Goal: Information Seeking & Learning: Understand process/instructions

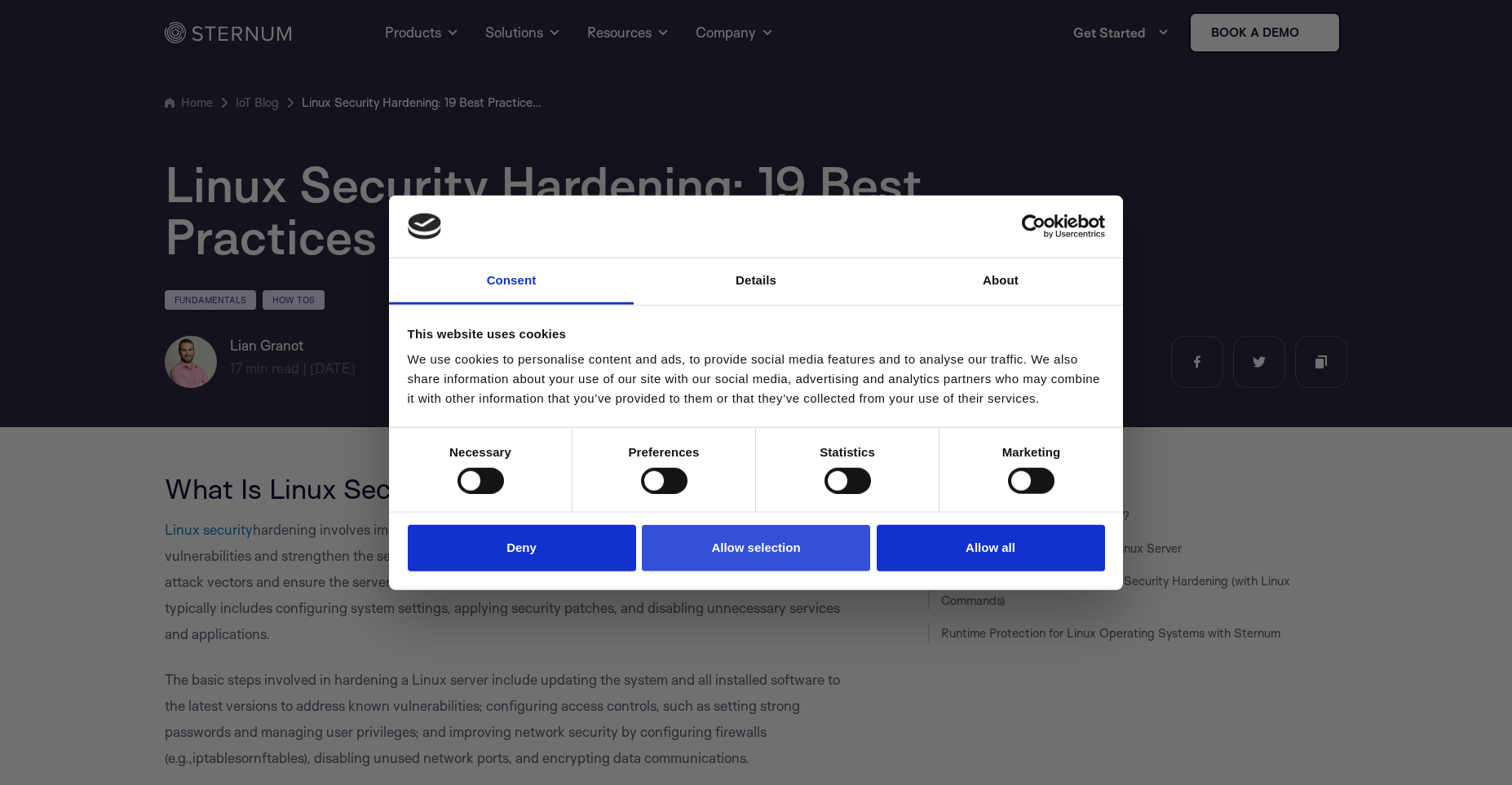
click at [760, 551] on button "Allow selection" at bounding box center [756, 548] width 228 height 46
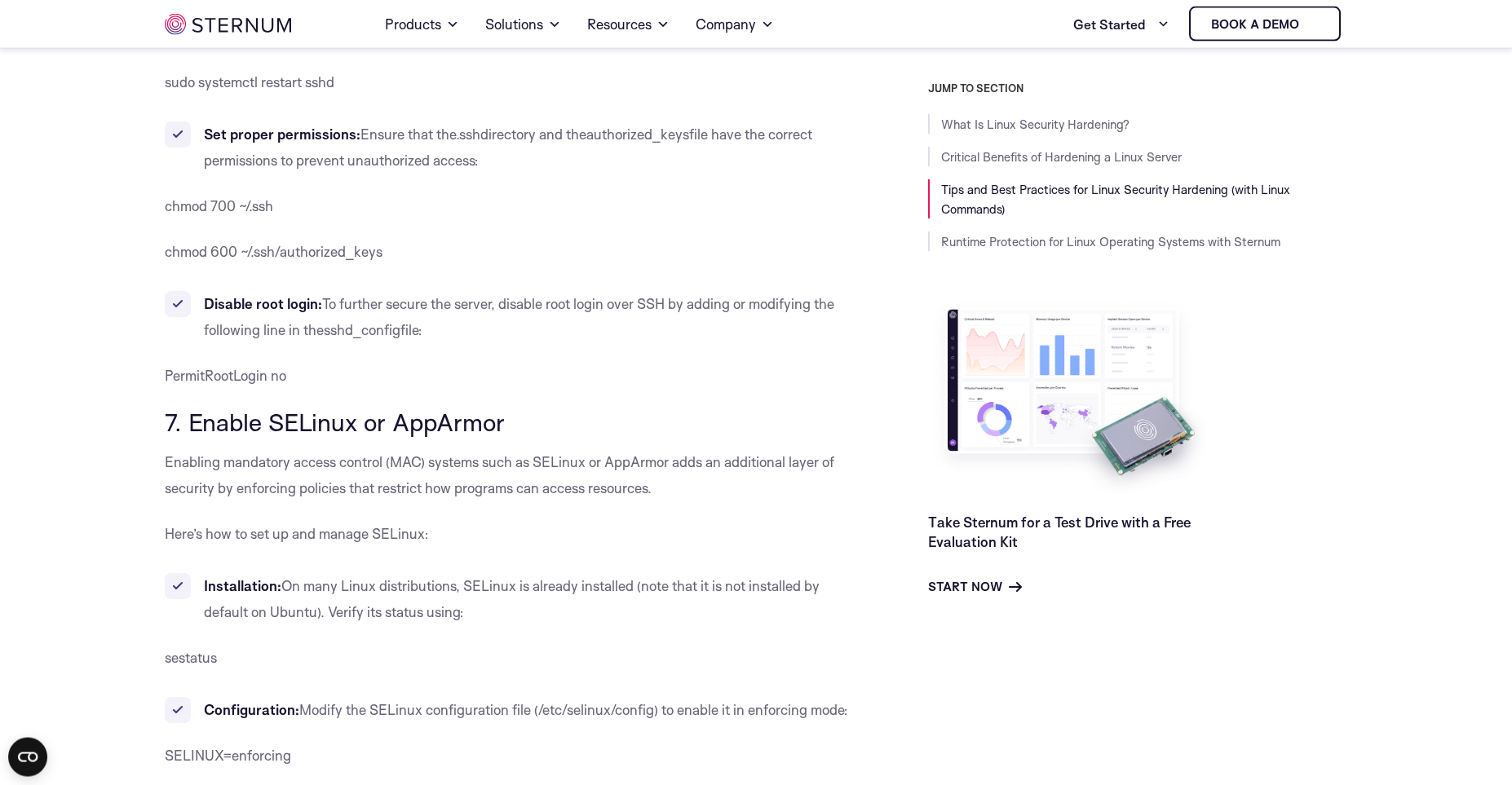
scroll to position [5838, 0]
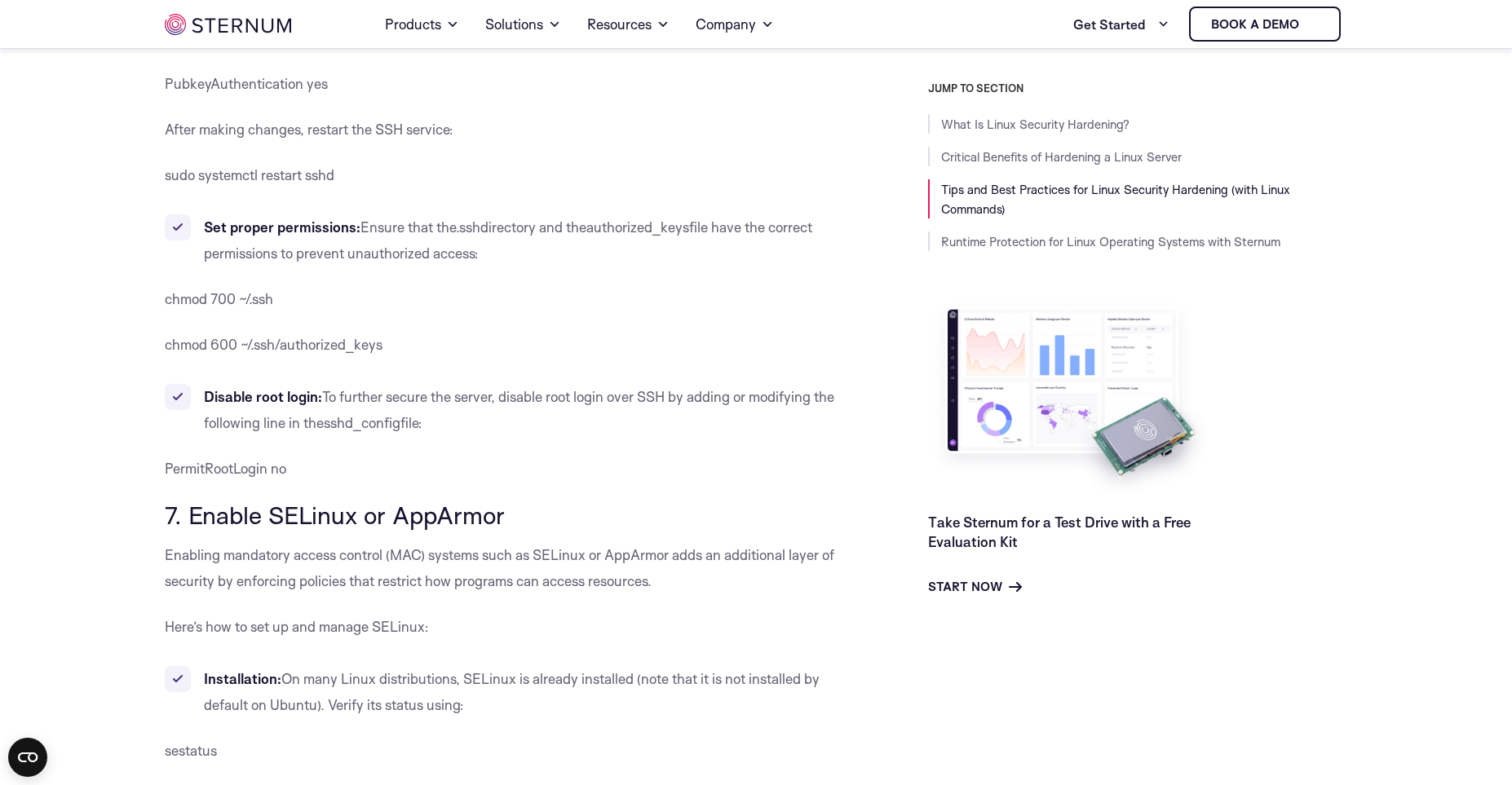
drag, startPoint x: 602, startPoint y: 397, endPoint x: 672, endPoint y: 257, distance: 156.5
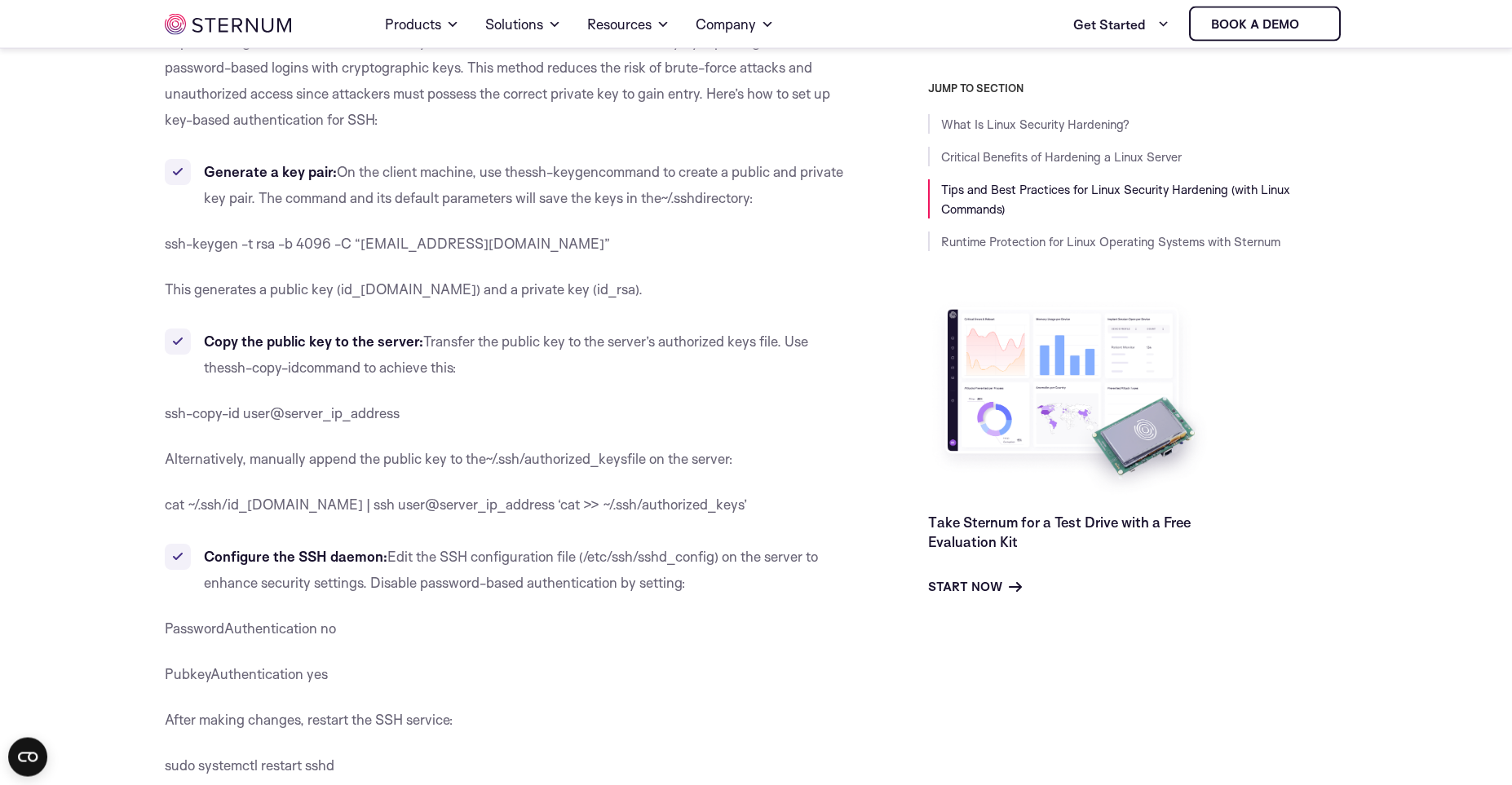
scroll to position [5163, 0]
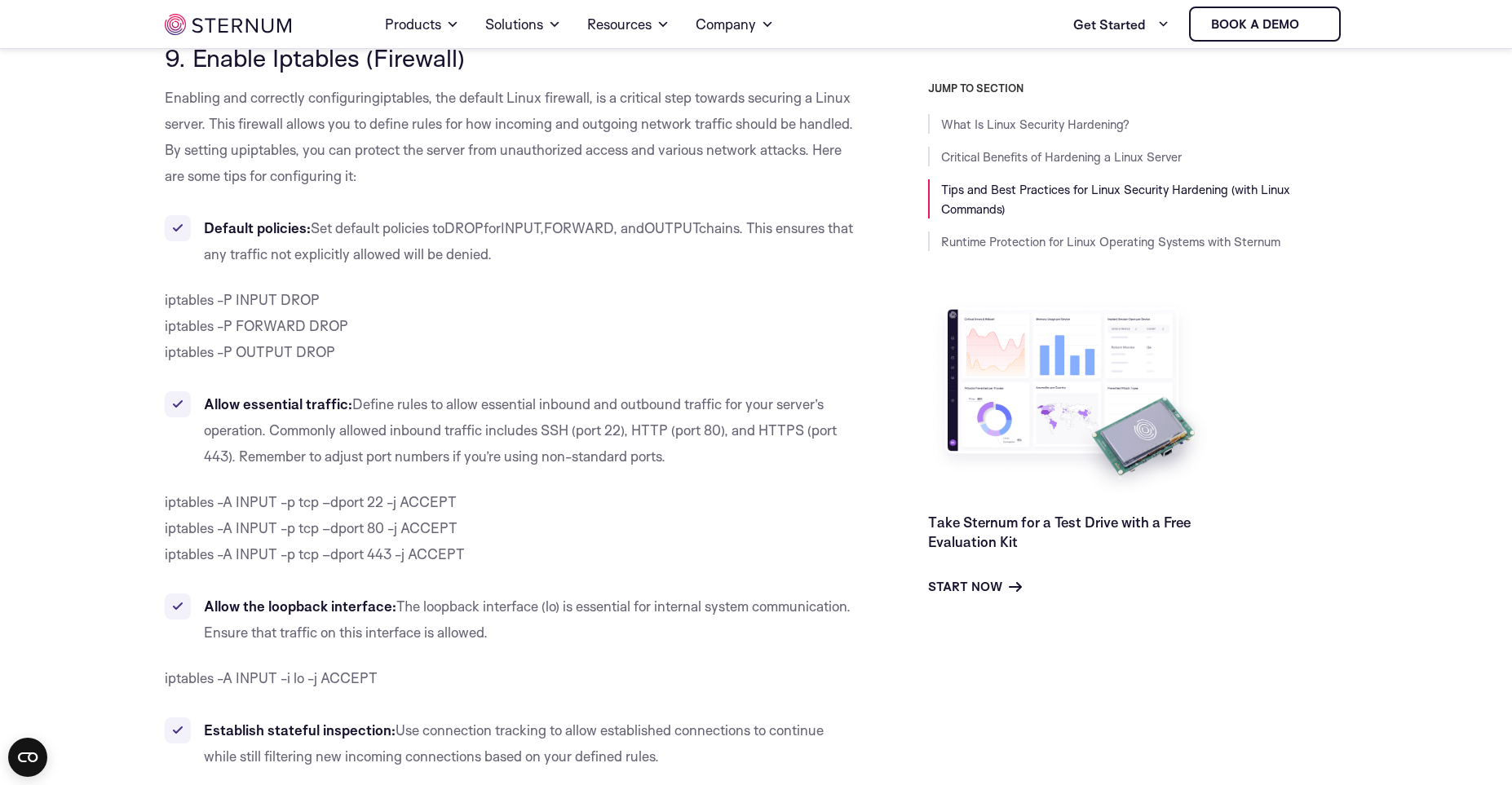
scroll to position [8200, 0]
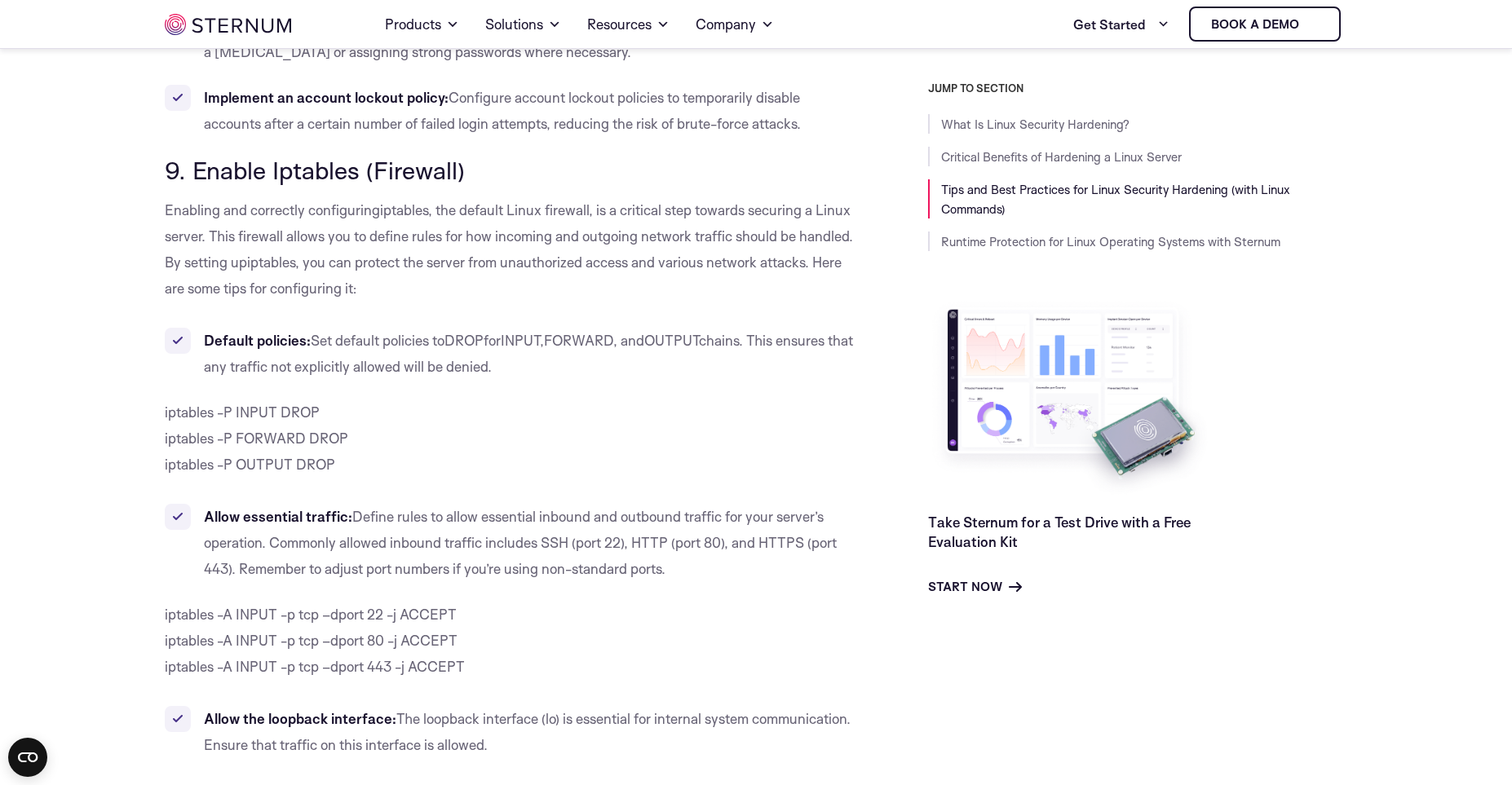
drag, startPoint x: 511, startPoint y: 414, endPoint x: 589, endPoint y: 363, distance: 93.2
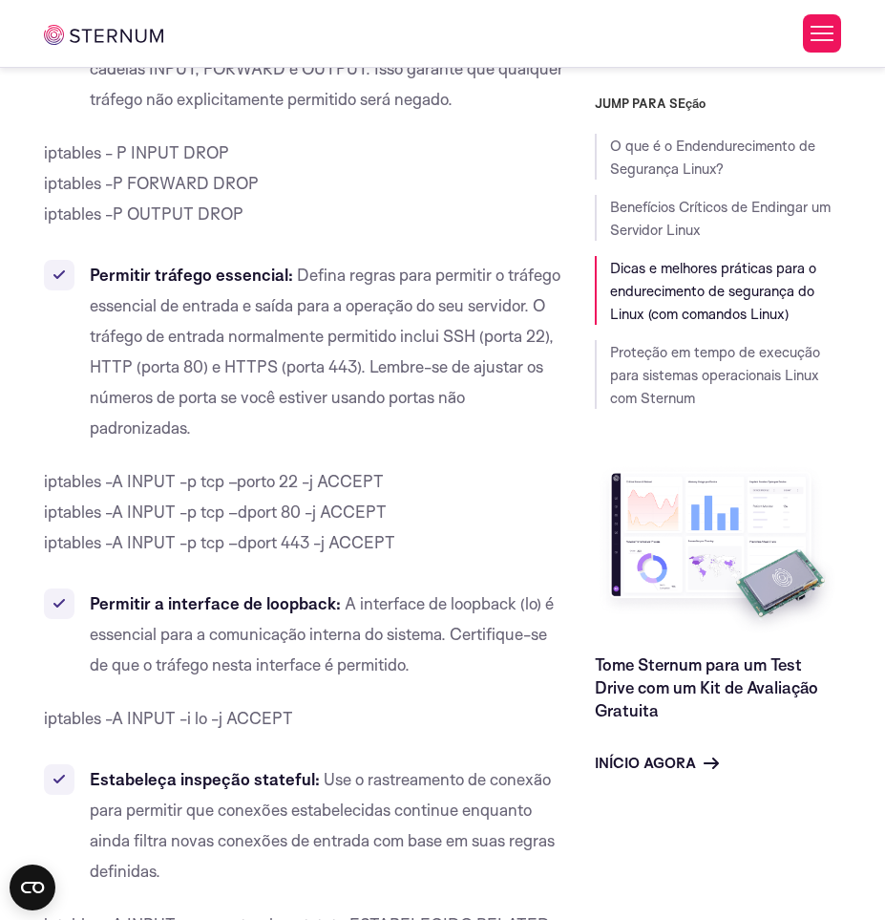
scroll to position [13565, 0]
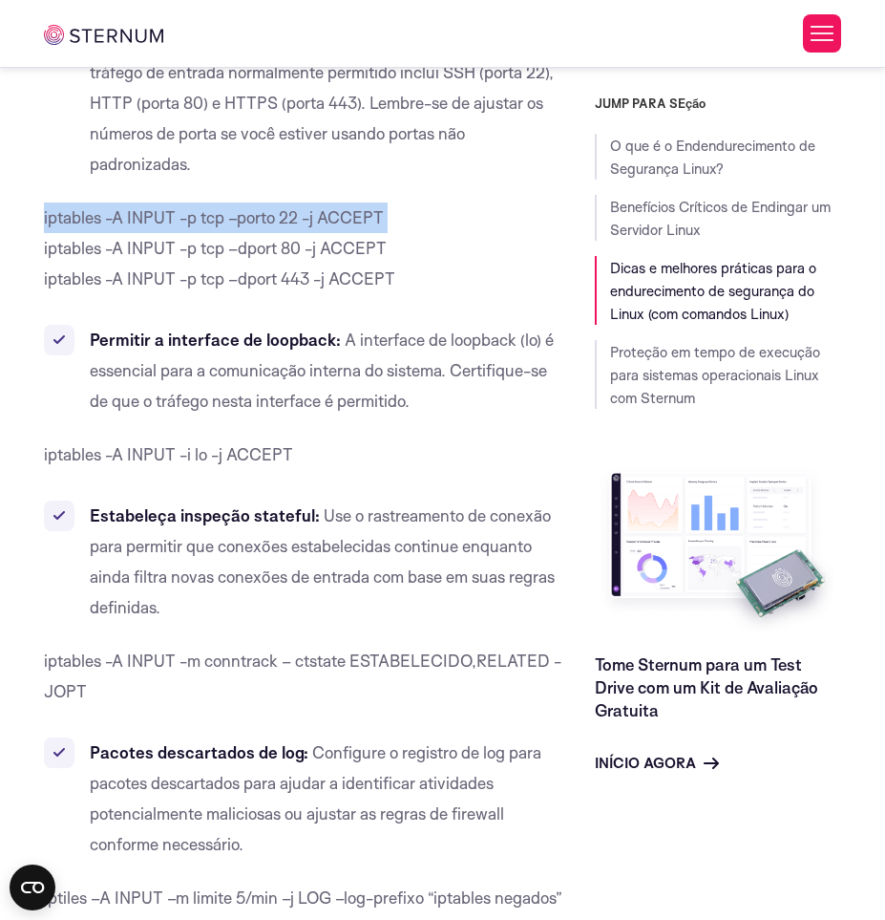
drag, startPoint x: 42, startPoint y: 211, endPoint x: 443, endPoint y: 221, distance: 401.3
click at [443, 221] on div "What Is Linux Security Hardening? Linux security hardening involves implementin…" at bounding box center [305, 237] width 550 height 26408
copy p "iptables -A INPUT -p tcp –porto 22 -j ACCEPT"
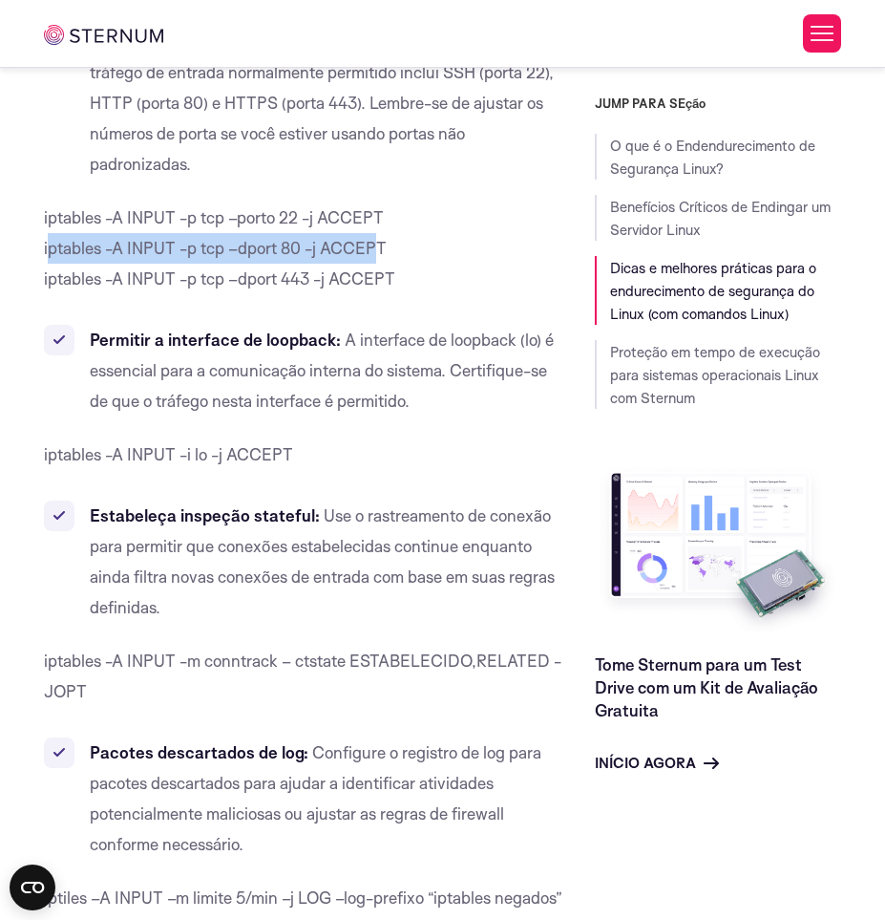
drag, startPoint x: 47, startPoint y: 247, endPoint x: 382, endPoint y: 242, distance: 335.3
click at [382, 242] on span "iptables -A INPUT -p tcp –dport 80 -j ACCEPT" at bounding box center [215, 248] width 343 height 20
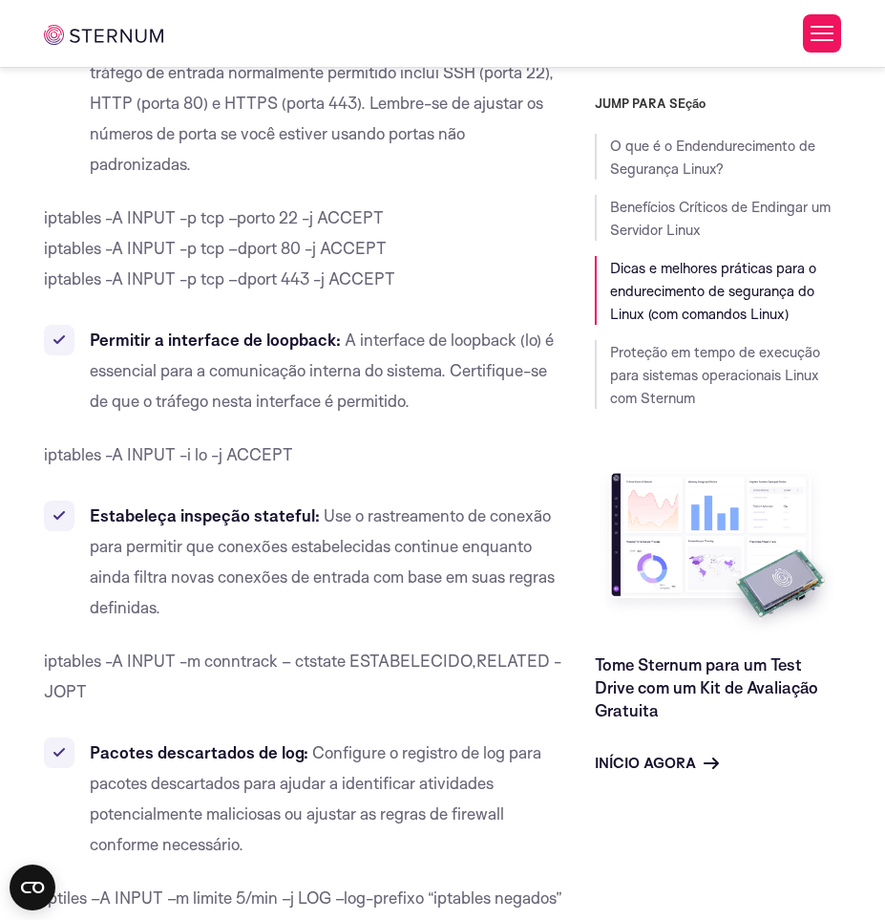
click at [390, 243] on p "iptables -A INPUT -p tcp –porto 22 -j ACCEPT iptables -A INPUT -p tcp –dport 80…" at bounding box center [305, 249] width 522 height 92
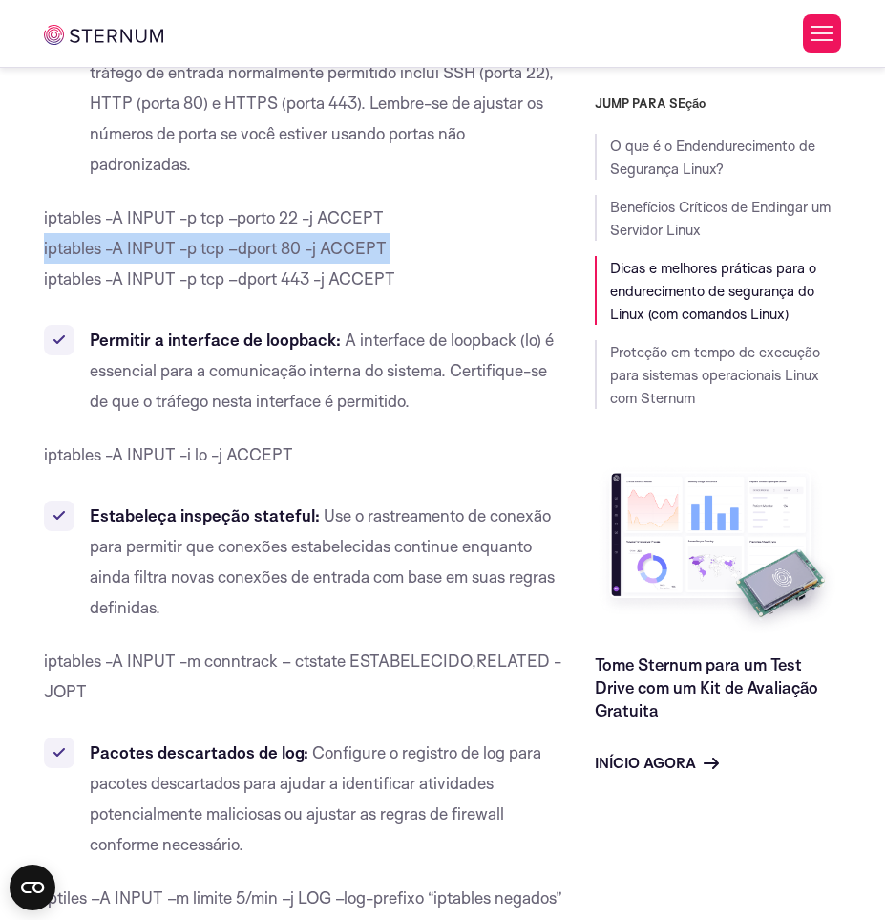
drag, startPoint x: 391, startPoint y: 245, endPoint x: 38, endPoint y: 246, distance: 352.5
click at [44, 246] on div "What Is Linux Security Hardening? Linux security hardening involves implementin…" at bounding box center [305, 237] width 522 height 26408
copy p "iptables -A INPUT -p tcp –dport 80 -j ACCEPT"
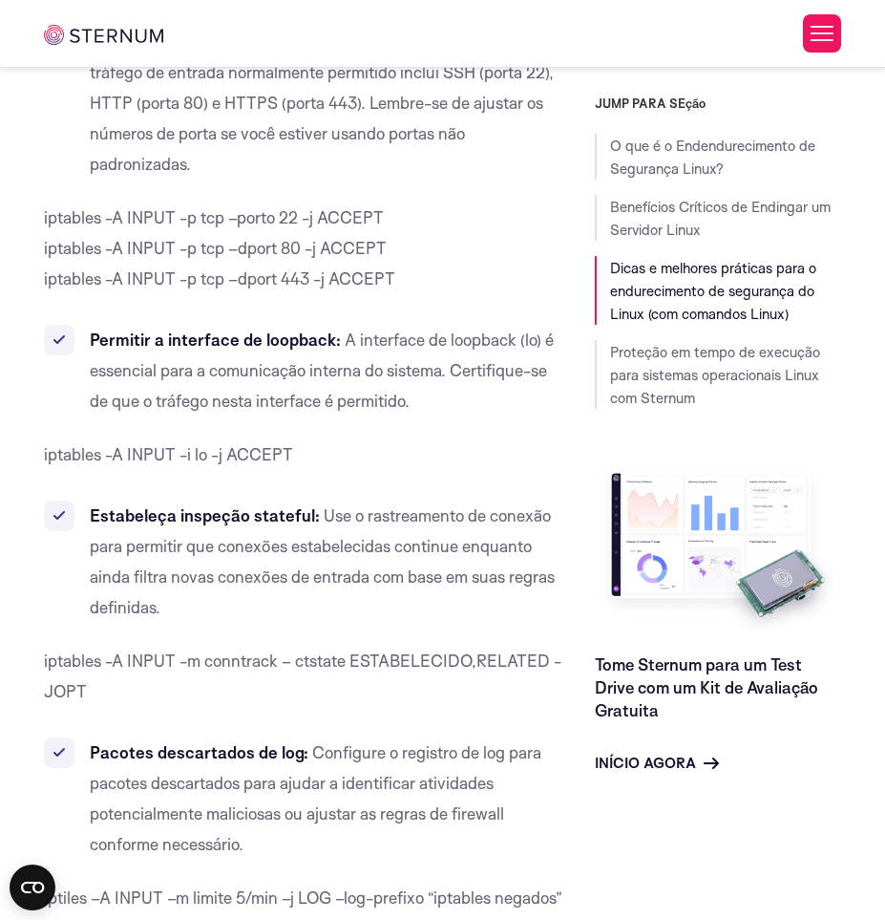
click at [430, 294] on div "What Is Linux Security Hardening? Linux security hardening involves implementin…" at bounding box center [305, 237] width 522 height 26408
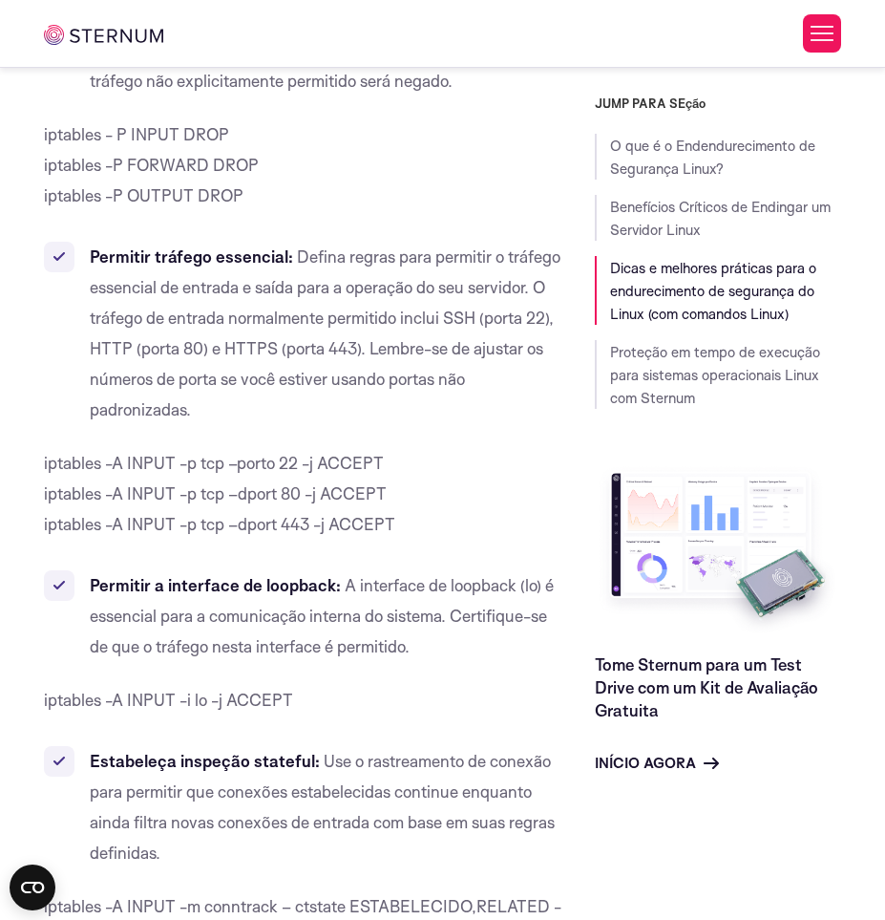
scroll to position [13188, 0]
